Goal: Task Accomplishment & Management: Complete application form

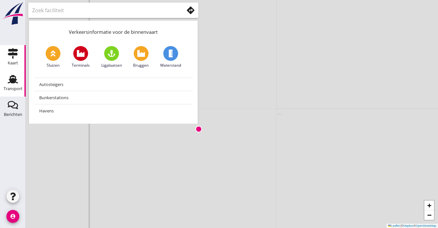
click at [17, 79] on icon "Transport" at bounding box center [13, 79] width 10 height 10
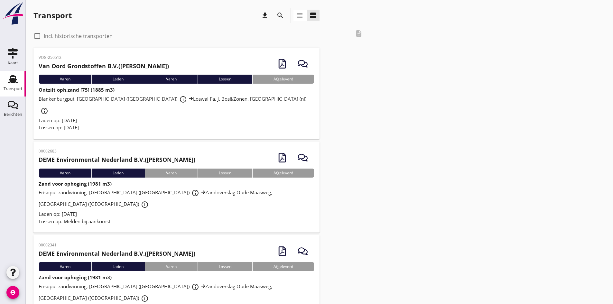
scroll to position [32, 0]
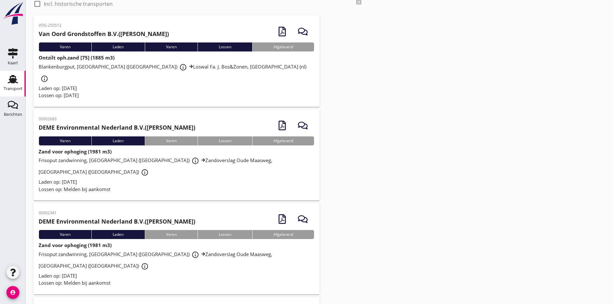
click at [135, 34] on h2 "[PERSON_NAME] Grondstoffen B.V. ([PERSON_NAME])" at bounding box center [104, 34] width 130 height 9
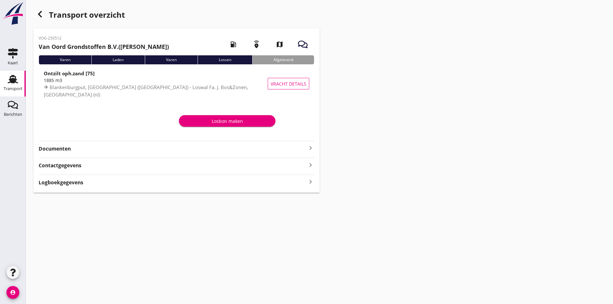
click at [40, 8] on div "button" at bounding box center [39, 14] width 13 height 13
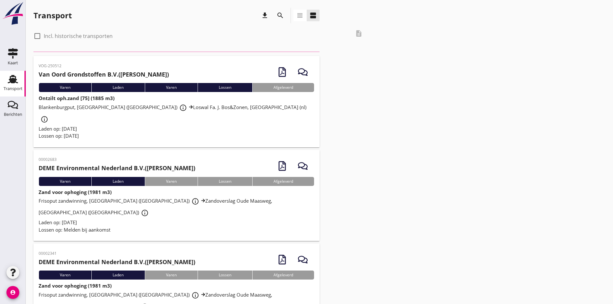
scroll to position [32, 0]
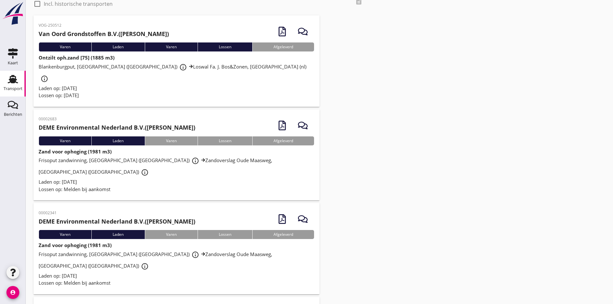
click at [189, 64] on icon at bounding box center [191, 66] width 4 height 4
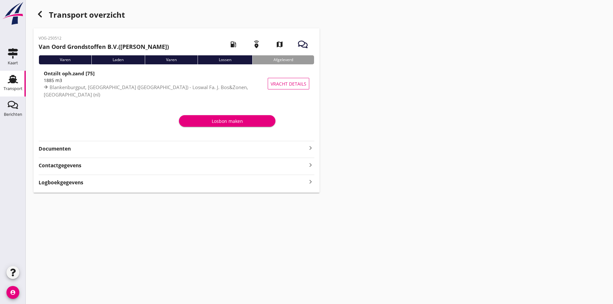
click at [39, 14] on use "button" at bounding box center [40, 14] width 4 height 6
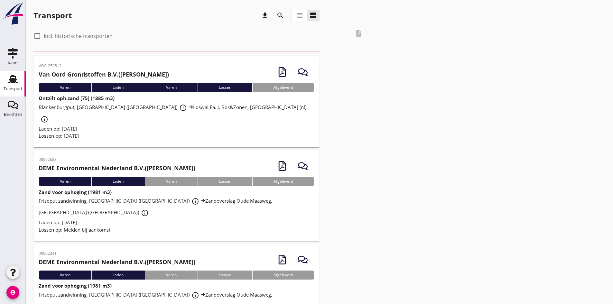
scroll to position [32, 0]
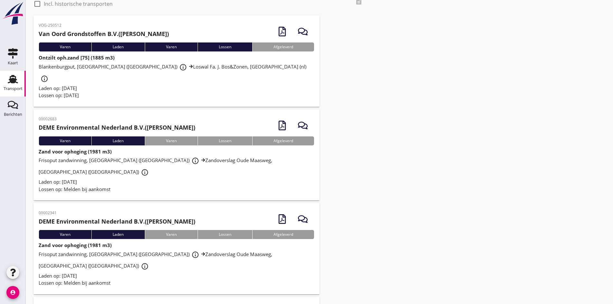
click at [160, 35] on h2 "[PERSON_NAME] Grondstoffen B.V. ([PERSON_NAME])" at bounding box center [104, 34] width 130 height 9
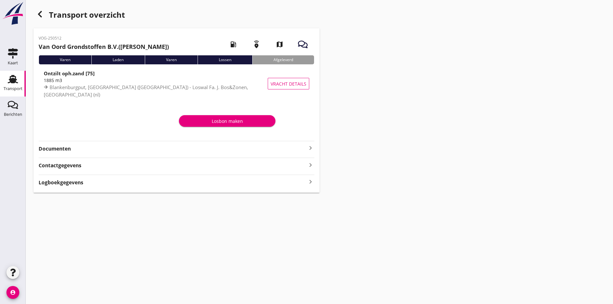
click at [253, 114] on div "Losbon maken" at bounding box center [242, 123] width 133 height 24
click at [252, 115] on div "Losbon maken" at bounding box center [242, 123] width 133 height 24
click at [250, 118] on div "Losbon maken" at bounding box center [227, 121] width 86 height 7
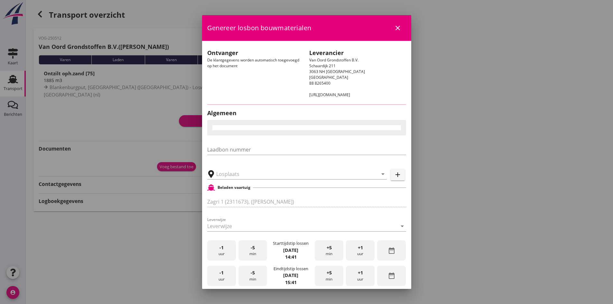
type input "Loswal Fa. J. Bos&Zonen, [GEOGRAPHIC_DATA]"
type input "1885"
checkbox input "true"
type input "Ontzilt oph.zand [75] (6120)"
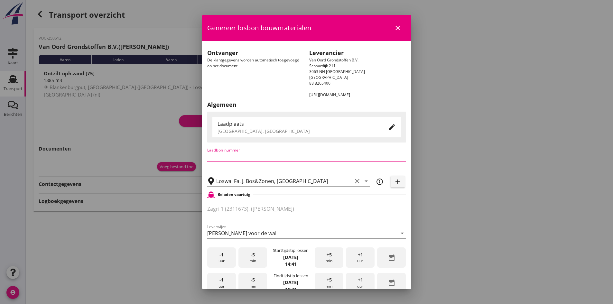
click at [243, 154] on input "Laadbon nummer" at bounding box center [306, 157] width 199 height 10
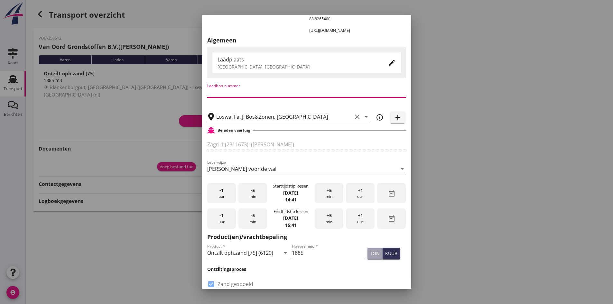
scroll to position [0, 0]
click at [282, 153] on div at bounding box center [306, 154] width 199 height 4
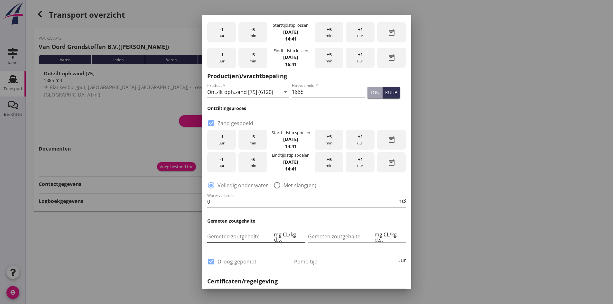
click at [232, 228] on input "Gemeten zoutgehalte voorbeun" at bounding box center [240, 236] width 66 height 10
click at [321, 228] on input "Gemeten zoutgehalte achterbeun" at bounding box center [341, 236] width 66 height 10
click at [250, 228] on input "Gemeten zoutgehalte voorbeun" at bounding box center [240, 236] width 66 height 10
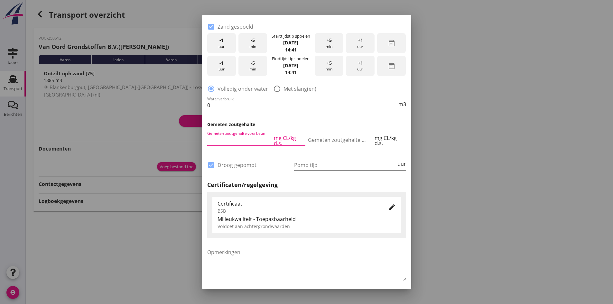
scroll to position [347, 0]
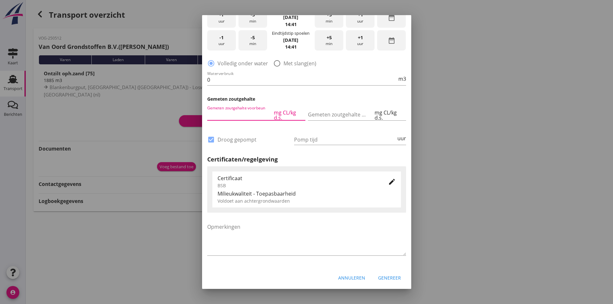
click at [388, 182] on icon "edit" at bounding box center [392, 182] width 8 height 8
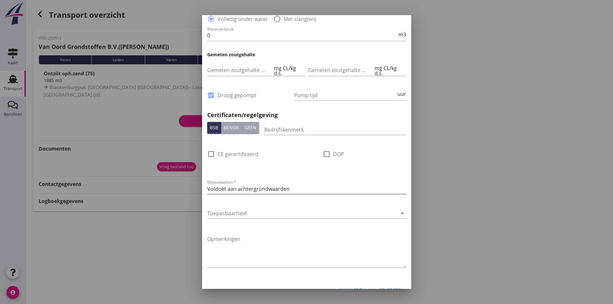
scroll to position [404, 0]
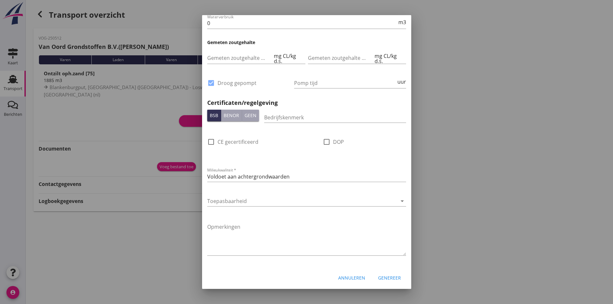
click at [342, 228] on button "Annuleren" at bounding box center [351, 278] width 37 height 12
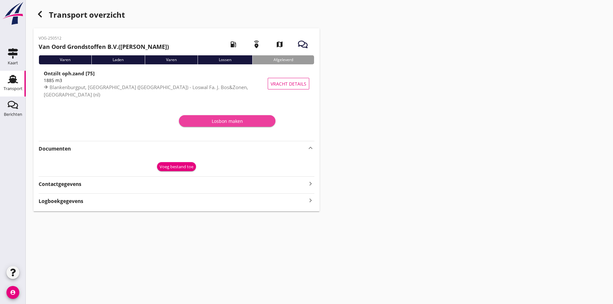
click at [243, 124] on div "Losbon maken" at bounding box center [227, 121] width 86 height 7
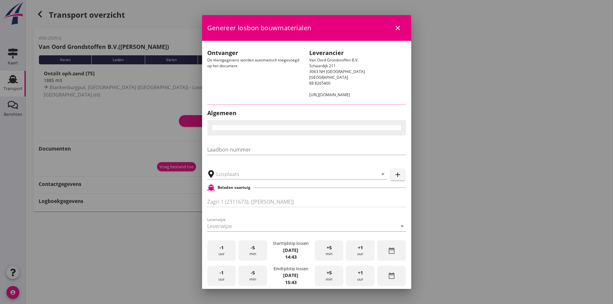
type input "Loswal Fa. J. Bos&Zonen, [GEOGRAPHIC_DATA]"
type input "Ontzilt oph.zand [75] (6120)"
type input "1885"
checkbox input "true"
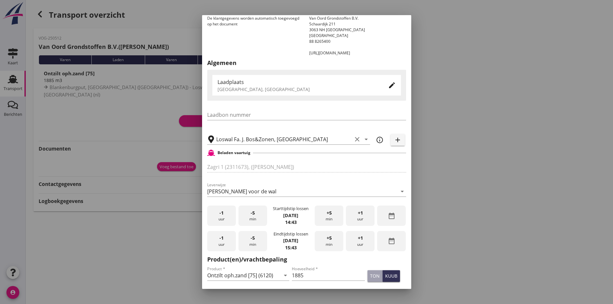
scroll to position [32, 0]
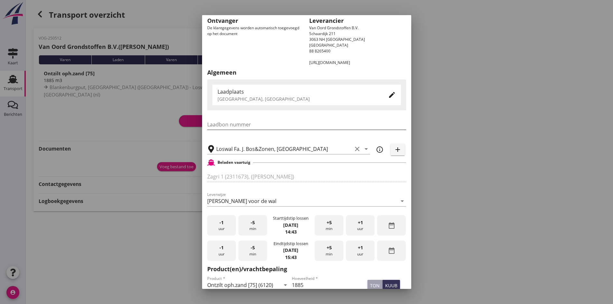
click at [251, 121] on input "Laadbon nummer" at bounding box center [306, 124] width 199 height 10
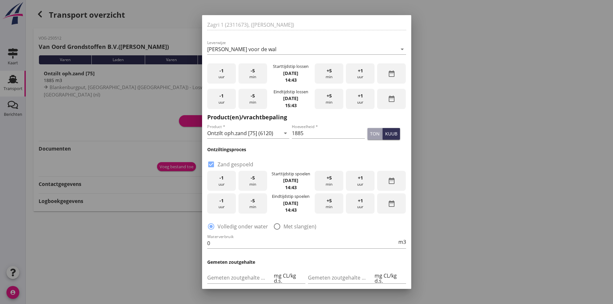
scroll to position [193, 0]
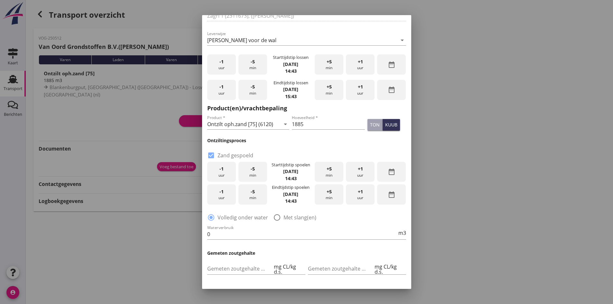
type input "1234554321"
click at [389, 197] on icon "date_range" at bounding box center [392, 195] width 8 height 8
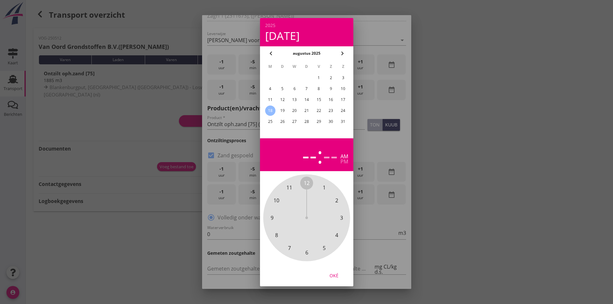
click at [367, 59] on div at bounding box center [306, 152] width 613 height 304
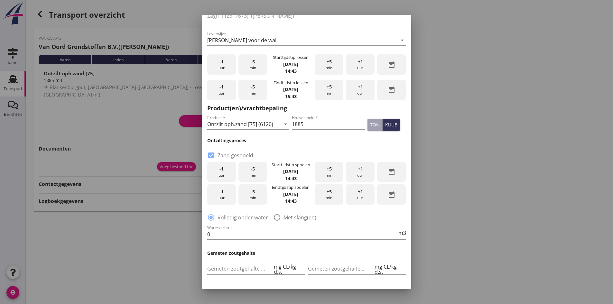
click at [388, 197] on icon "date_range" at bounding box center [392, 195] width 8 height 8
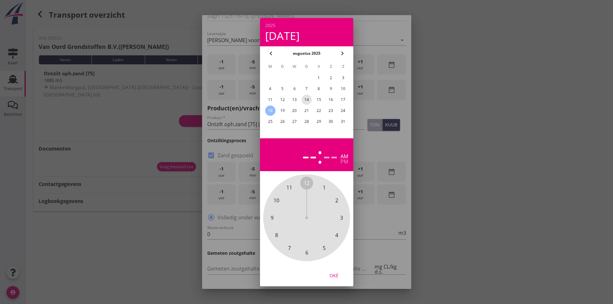
drag, startPoint x: 304, startPoint y: 100, endPoint x: 272, endPoint y: 97, distance: 32.0
click at [272, 97] on tr "11 12 13 14 15 16 17" at bounding box center [307, 100] width 84 height 10
click at [372, 58] on div at bounding box center [306, 152] width 613 height 304
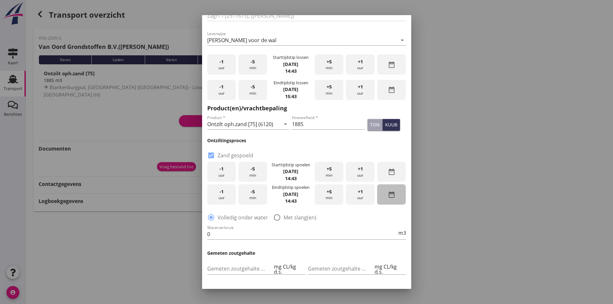
drag, startPoint x: 395, startPoint y: 199, endPoint x: 391, endPoint y: 198, distance: 3.6
click at [394, 199] on div "date_range" at bounding box center [391, 194] width 29 height 20
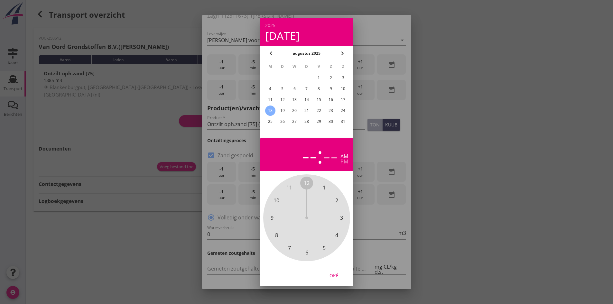
click at [268, 109] on div "18" at bounding box center [270, 111] width 10 height 10
click at [338, 201] on span "2" at bounding box center [336, 201] width 3 height 8
click at [316, 160] on div "2" at bounding box center [310, 155] width 13 height 23
click at [322, 228] on span "5" at bounding box center [323, 248] width 3 height 8
click at [287, 228] on div "00 05 10 15 20 25 30 35 40 45 50 55" at bounding box center [307, 218] width 70 height 70
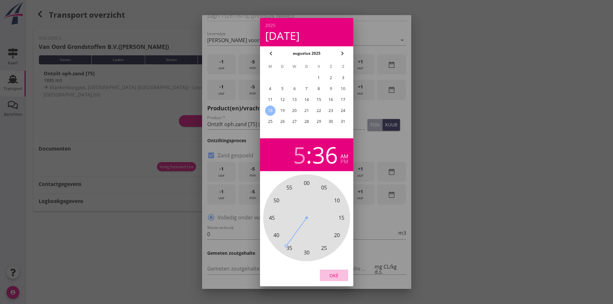
click at [335, 228] on div "Oké" at bounding box center [334, 275] width 18 height 7
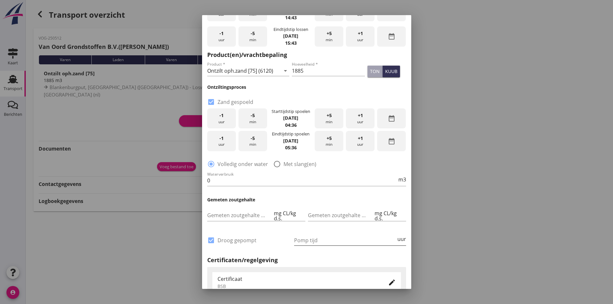
scroll to position [257, 0]
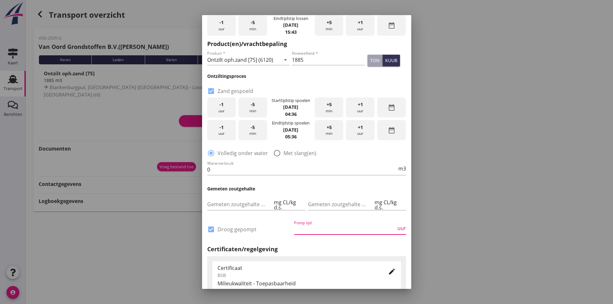
click at [342, 228] on input "Pomp tijd" at bounding box center [345, 229] width 102 height 10
type input "2"
click at [325, 228] on div "Pomp tijd 2 uur" at bounding box center [350, 230] width 115 height 24
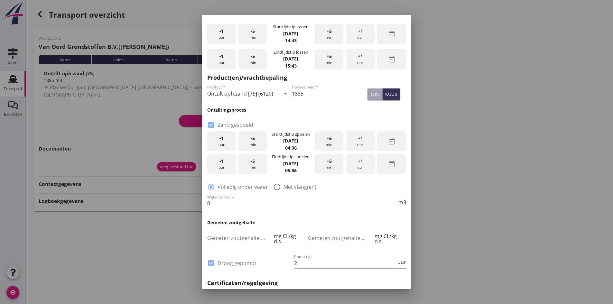
scroll to position [251, 0]
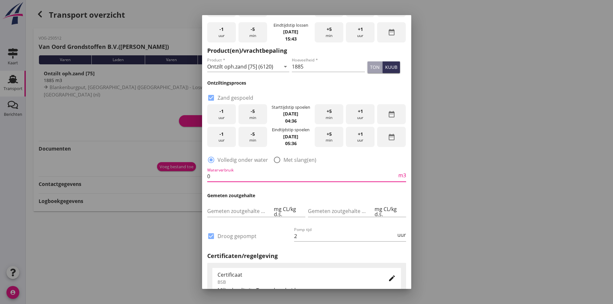
drag, startPoint x: 230, startPoint y: 176, endPoint x: 172, endPoint y: 167, distance: 58.0
click at [172, 167] on div "close Loswal Fa. J. Bos&Zonen Gouda ([GEOGRAPHIC_DATA]) Haven/[GEOGRAPHIC_DATA]…" at bounding box center [306, 152] width 613 height 304
click at [327, 177] on input "0" at bounding box center [302, 177] width 190 height 10
drag, startPoint x: 312, startPoint y: 177, endPoint x: 196, endPoint y: 167, distance: 117.2
click at [196, 167] on div "close Loswal Fa. J. Bos&Zonen Gouda ([GEOGRAPHIC_DATA]) Haven/[GEOGRAPHIC_DATA]…" at bounding box center [306, 152] width 613 height 304
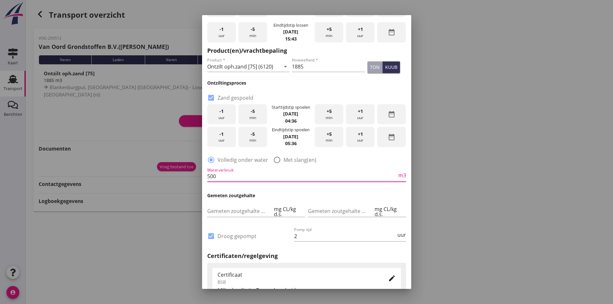
type input "500"
click at [322, 228] on div "Certificaat BSB edit Milieukwaliteit - Toepasbaarheid Voldoet aan achtergrondwa…" at bounding box center [306, 286] width 199 height 46
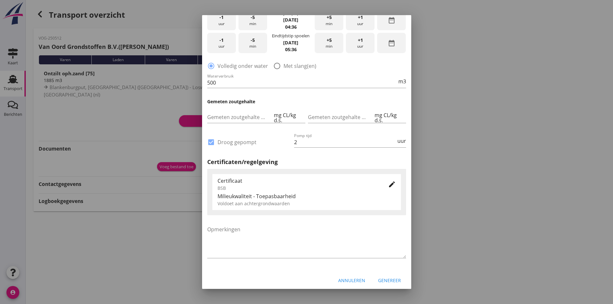
scroll to position [347, 0]
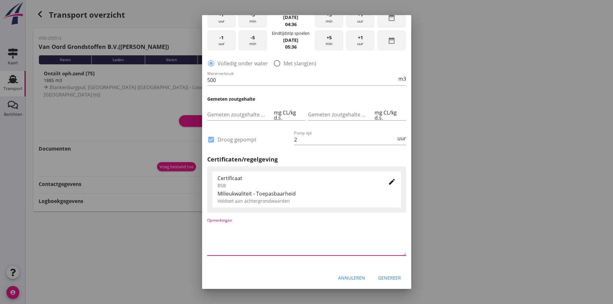
click at [323, 228] on textarea "Opmerkingen" at bounding box center [306, 239] width 199 height 34
click at [389, 228] on div "Genereer" at bounding box center [389, 278] width 23 height 7
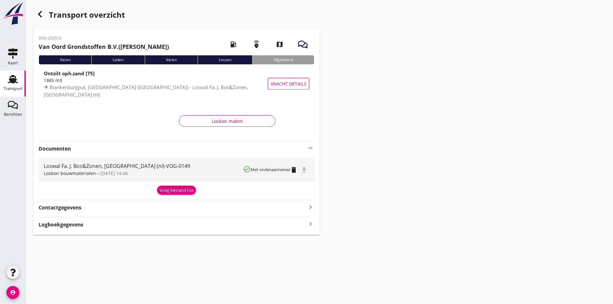
click at [286, 59] on div "Afgeleverd" at bounding box center [283, 59] width 62 height 9
